Goal: Information Seeking & Learning: Learn about a topic

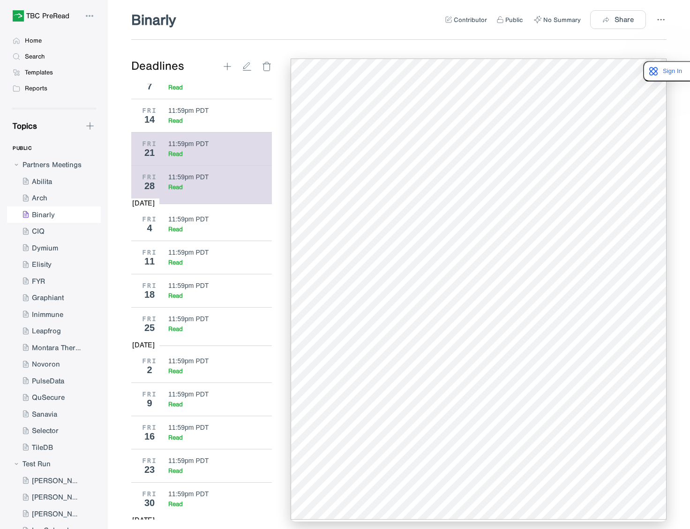
scroll to position [1989, 0]
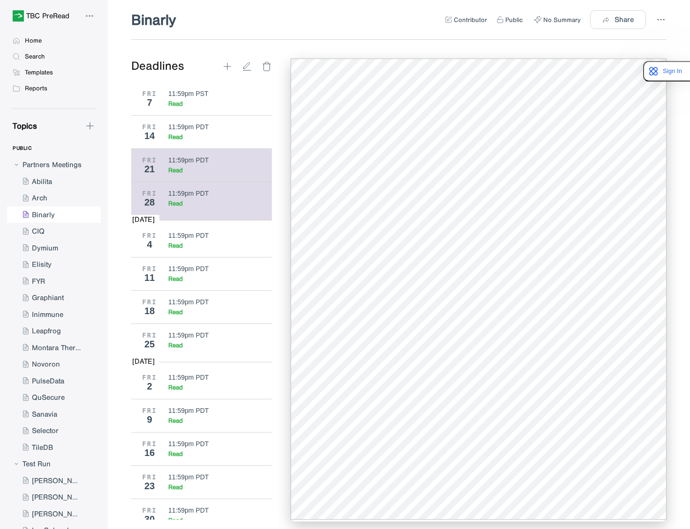
click at [186, 182] on div "FRI 21 11:59pm PDT Read" at bounding box center [201, 165] width 141 height 33
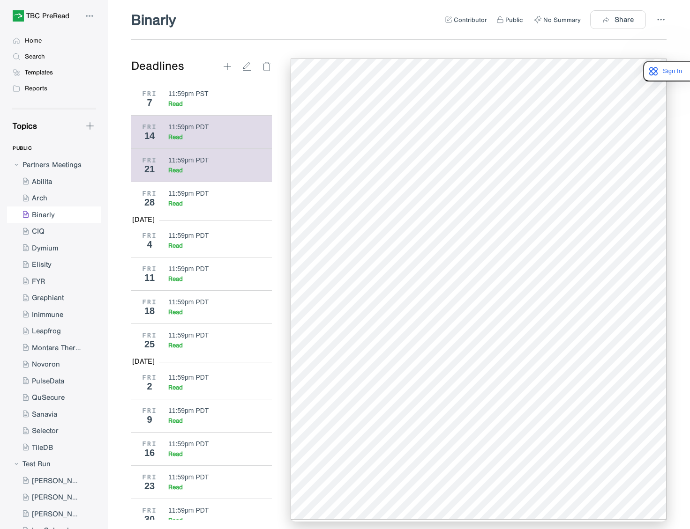
click at [180, 141] on div "Read" at bounding box center [175, 137] width 15 height 8
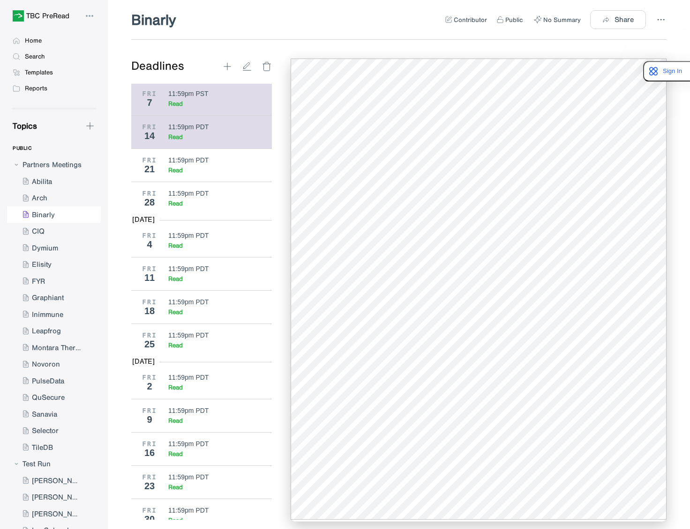
click at [206, 97] on div "11:59pm PST" at bounding box center [188, 93] width 40 height 7
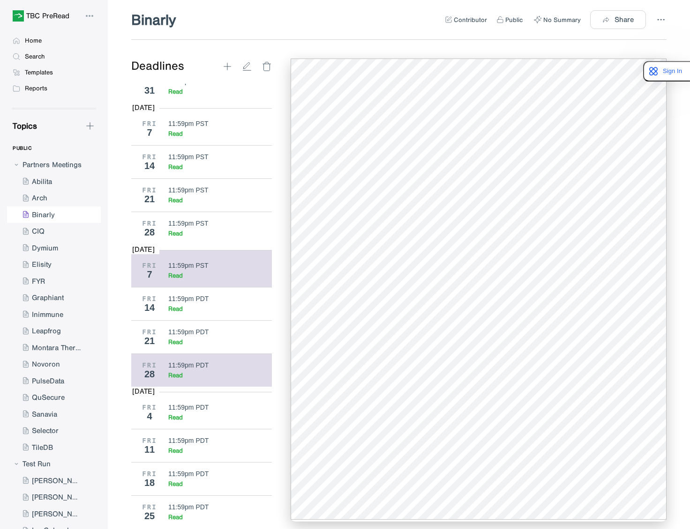
scroll to position [1794, 0]
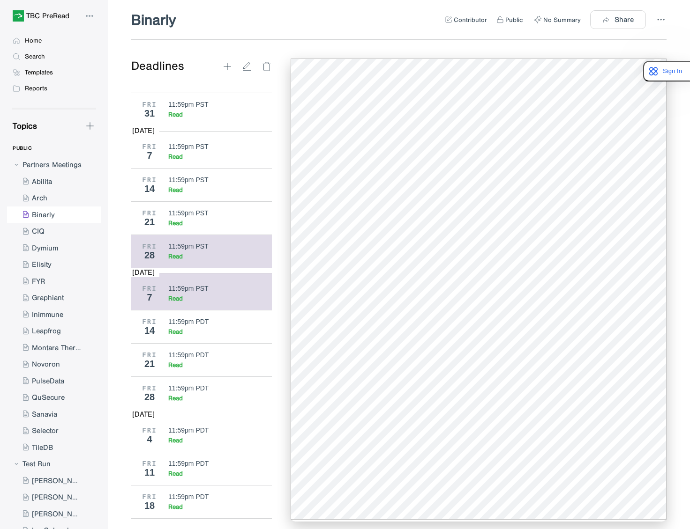
click at [208, 260] on div "11:59pm PST Read" at bounding box center [216, 252] width 97 height 18
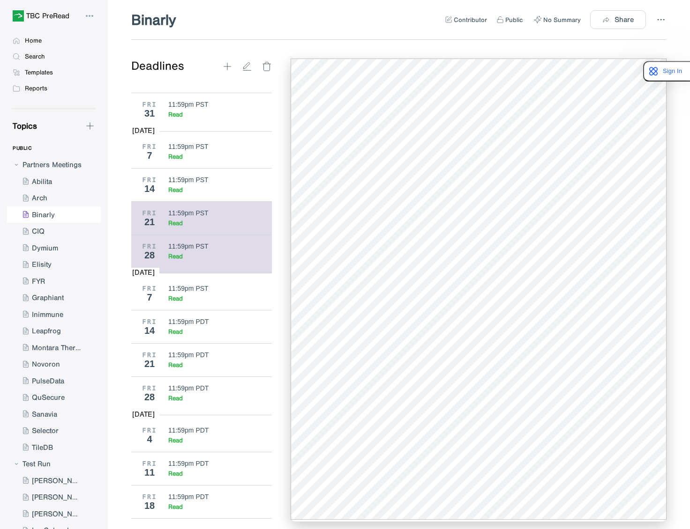
click at [184, 227] on div "11:59pm PST Read" at bounding box center [216, 218] width 97 height 18
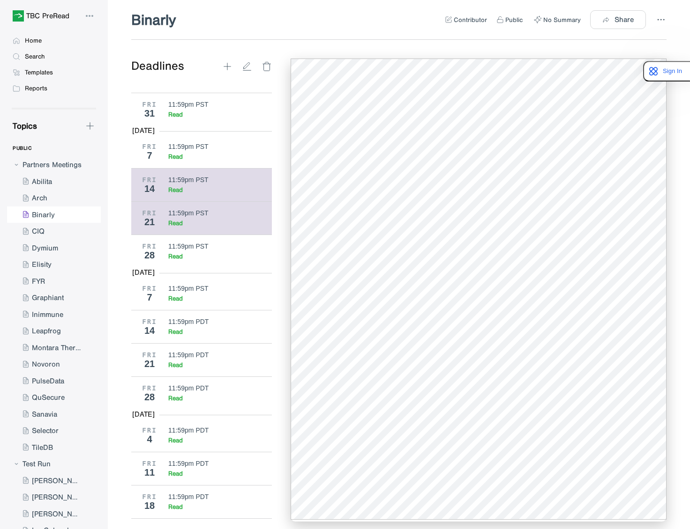
click at [189, 194] on div "Read" at bounding box center [216, 190] width 97 height 8
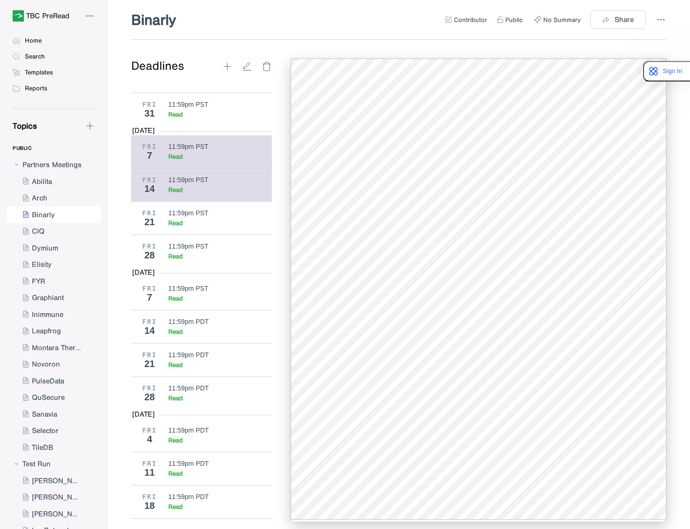
click at [178, 150] on div "11:59pm PST" at bounding box center [188, 146] width 40 height 7
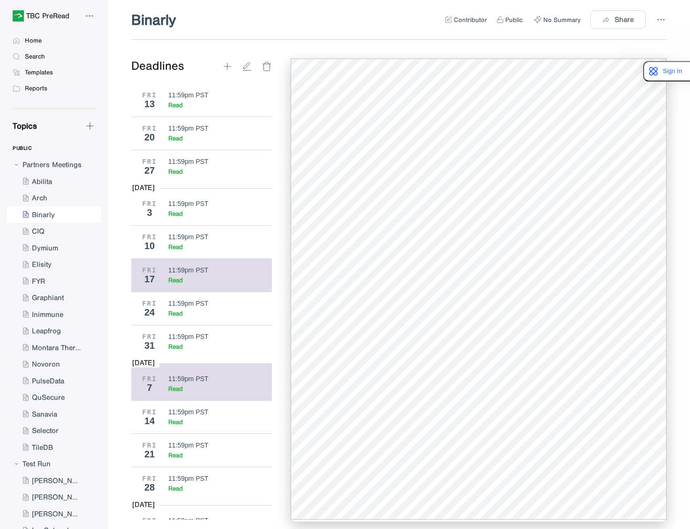
scroll to position [1560, 0]
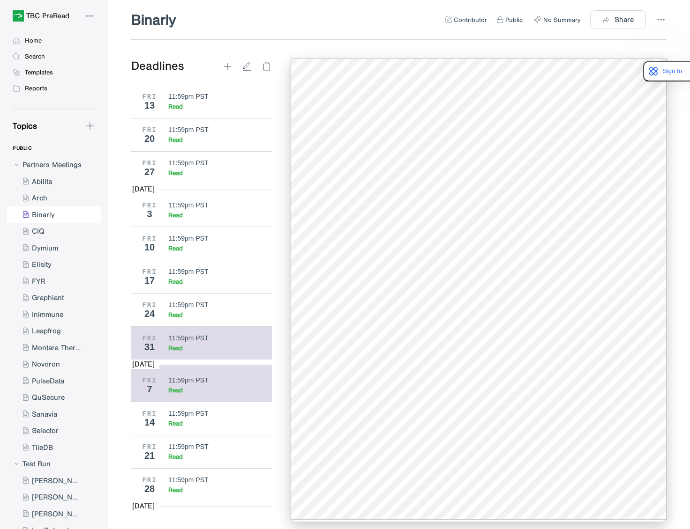
click at [178, 352] on div "Read" at bounding box center [175, 348] width 15 height 8
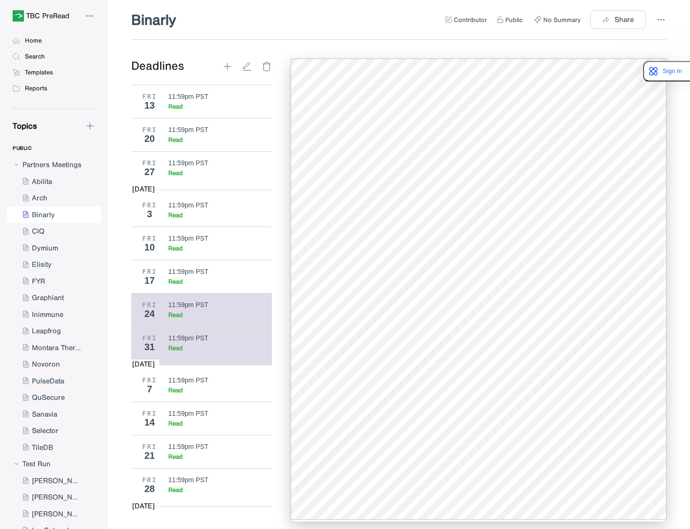
click at [176, 309] on div "11:59pm PST" at bounding box center [188, 304] width 40 height 7
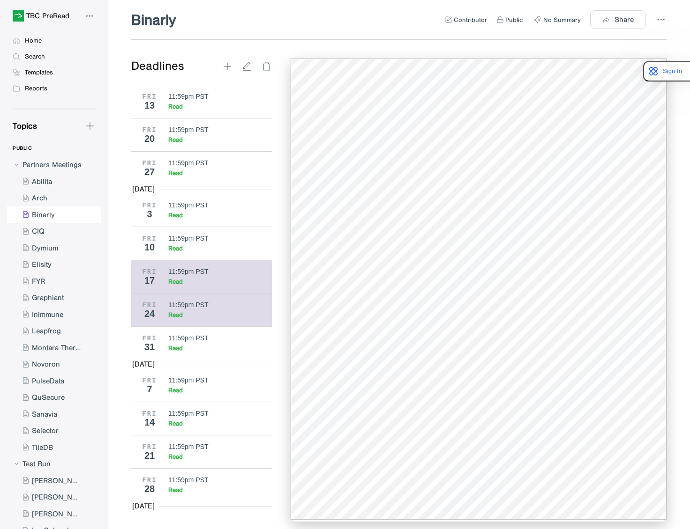
click at [198, 275] on div "11:59pm PST" at bounding box center [188, 271] width 40 height 7
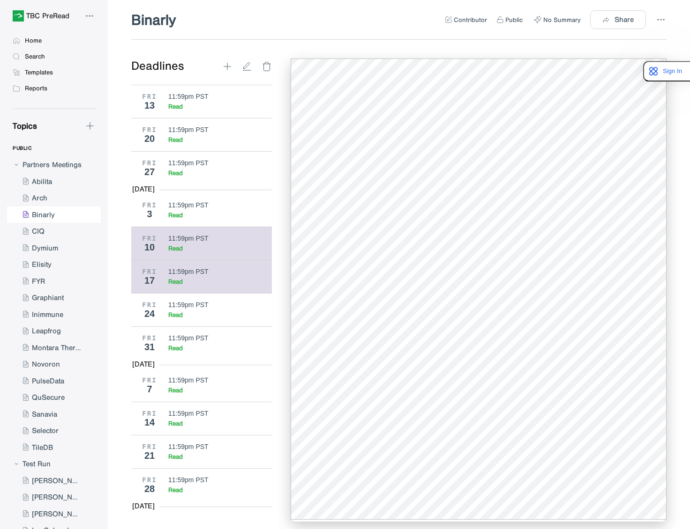
click at [177, 253] on div "11:59pm PST Read" at bounding box center [216, 244] width 97 height 18
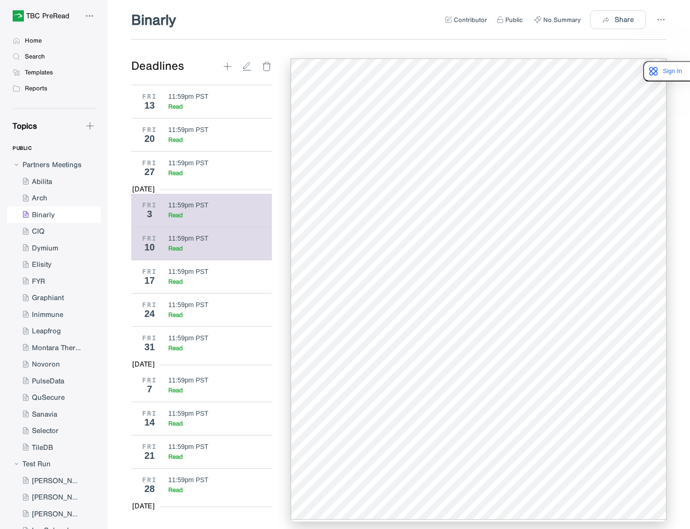
click at [195, 209] on div "11:59pm PST" at bounding box center [188, 204] width 40 height 7
